Goal: Task Accomplishment & Management: Use online tool/utility

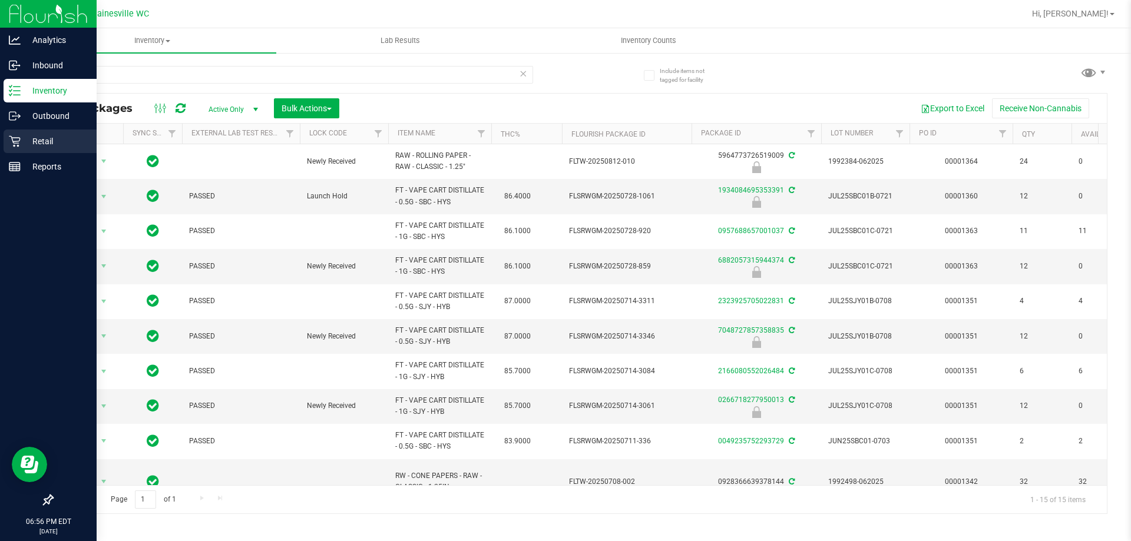
click at [36, 140] on p "Retail" at bounding box center [56, 141] width 71 height 14
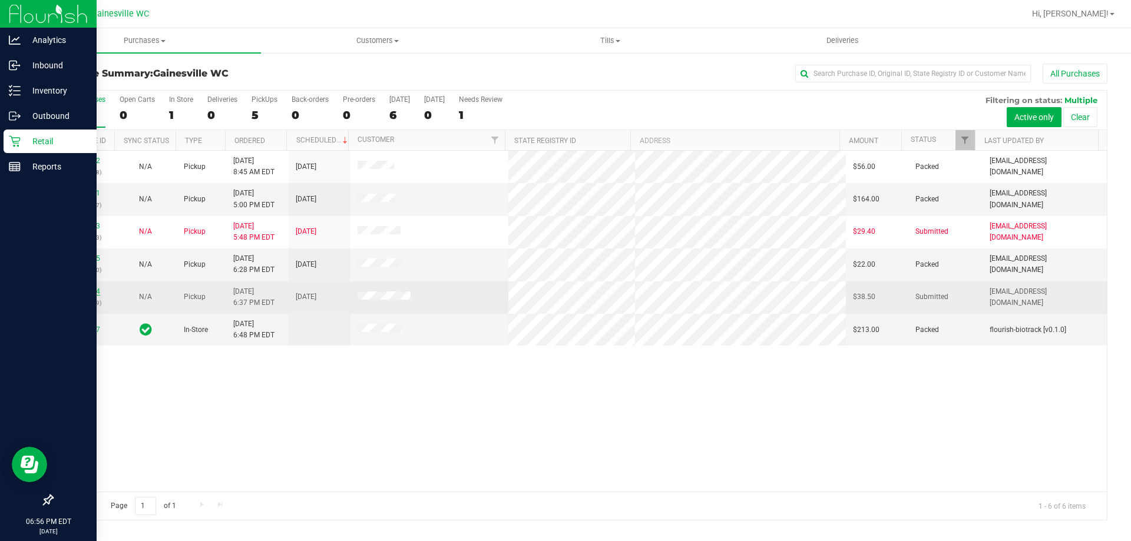
click at [94, 291] on link "11831604" at bounding box center [83, 291] width 33 height 8
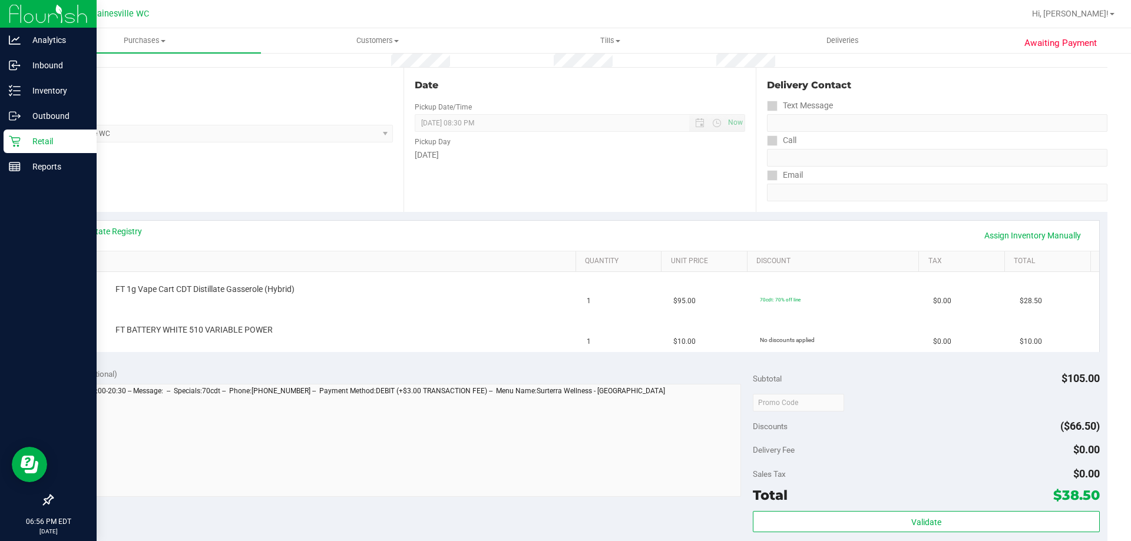
scroll to position [236, 0]
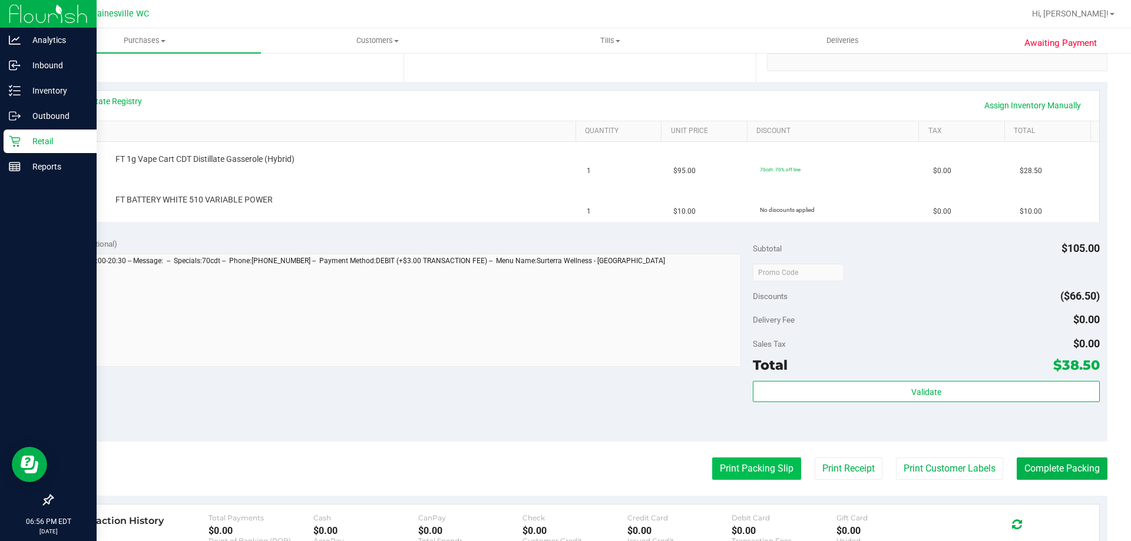
click at [744, 468] on button "Print Packing Slip" at bounding box center [756, 469] width 89 height 22
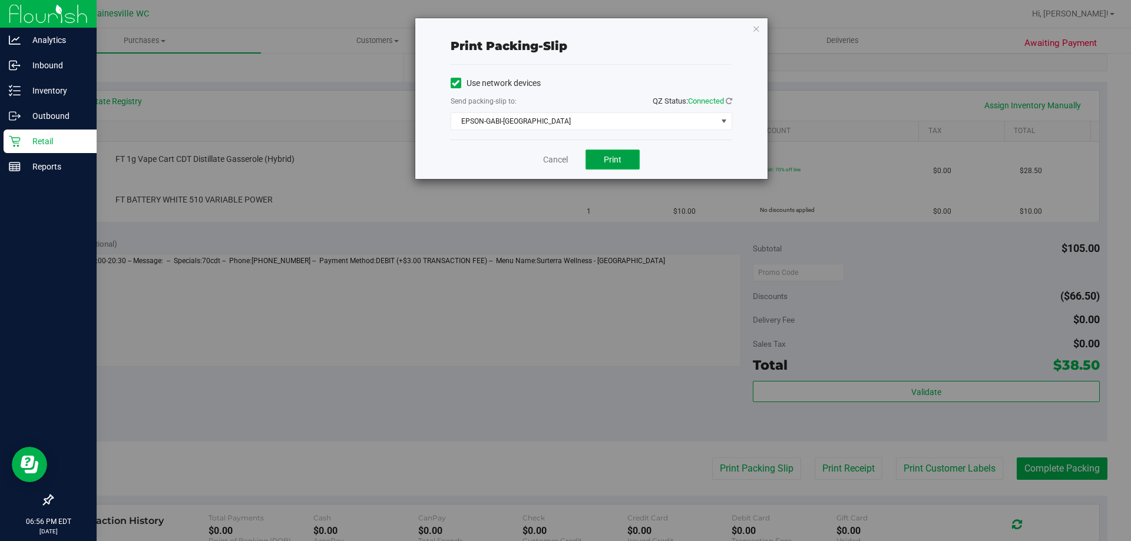
click at [604, 160] on span "Print" at bounding box center [613, 159] width 18 height 9
click at [758, 29] on icon "button" at bounding box center [756, 28] width 8 height 14
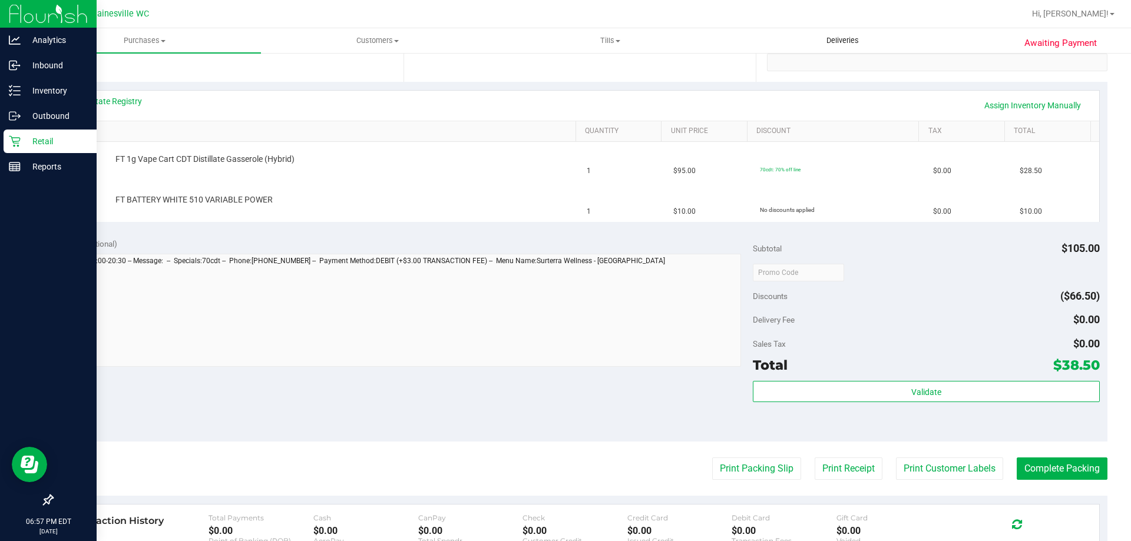
click at [712, 458] on button "Print Packing Slip" at bounding box center [756, 469] width 89 height 22
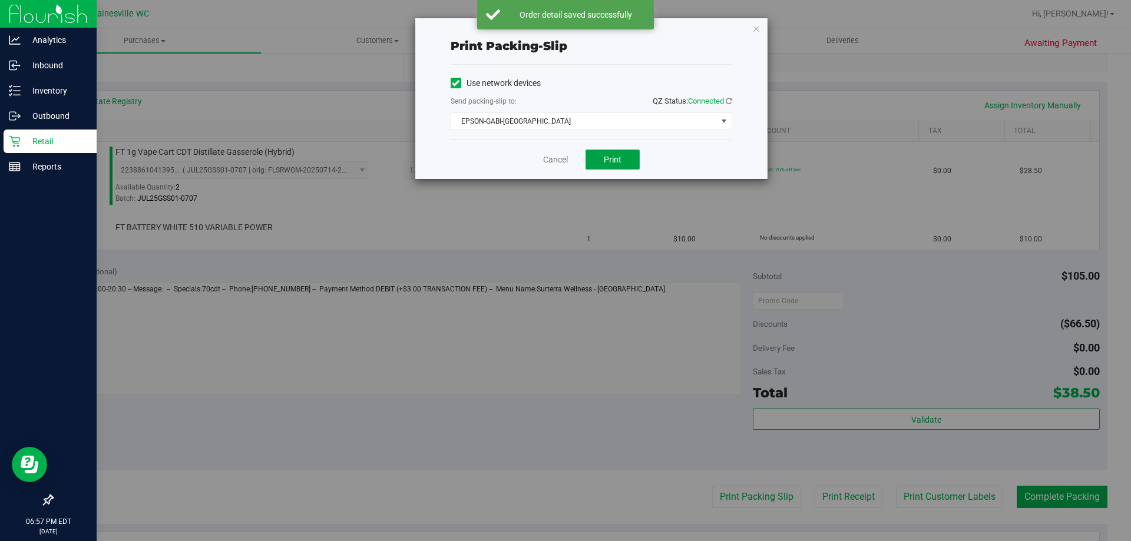
click at [608, 160] on span "Print" at bounding box center [613, 159] width 18 height 9
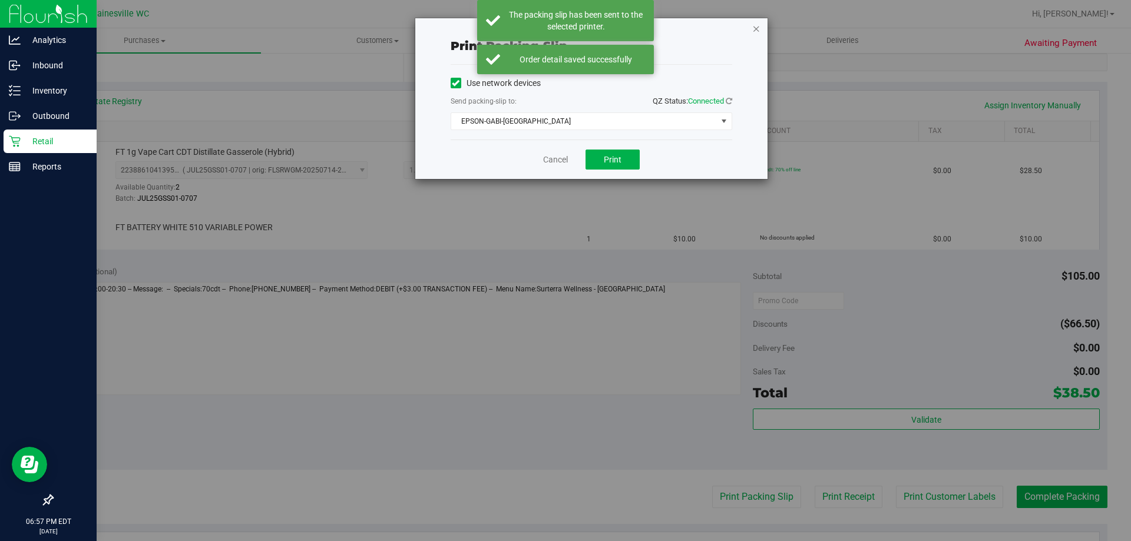
click at [754, 28] on icon "button" at bounding box center [756, 28] width 8 height 14
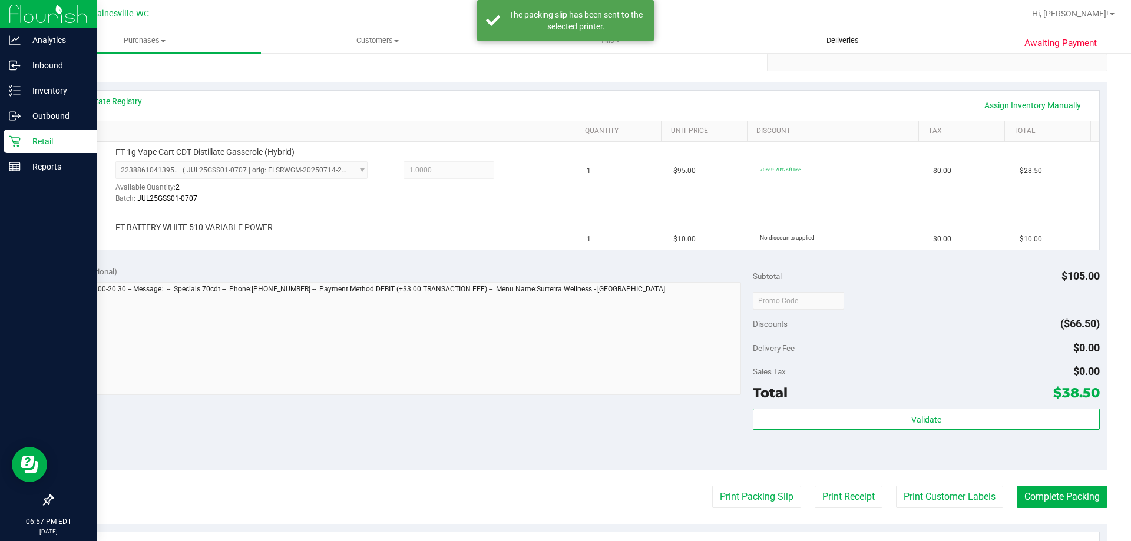
click at [712, 486] on button "Print Packing Slip" at bounding box center [756, 497] width 89 height 22
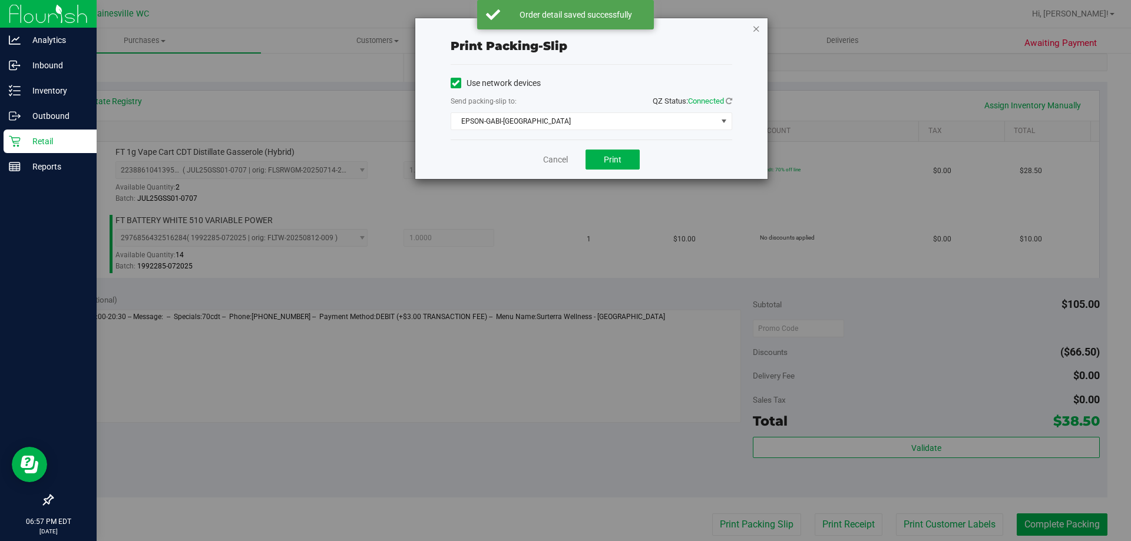
click at [757, 30] on icon "button" at bounding box center [756, 28] width 8 height 14
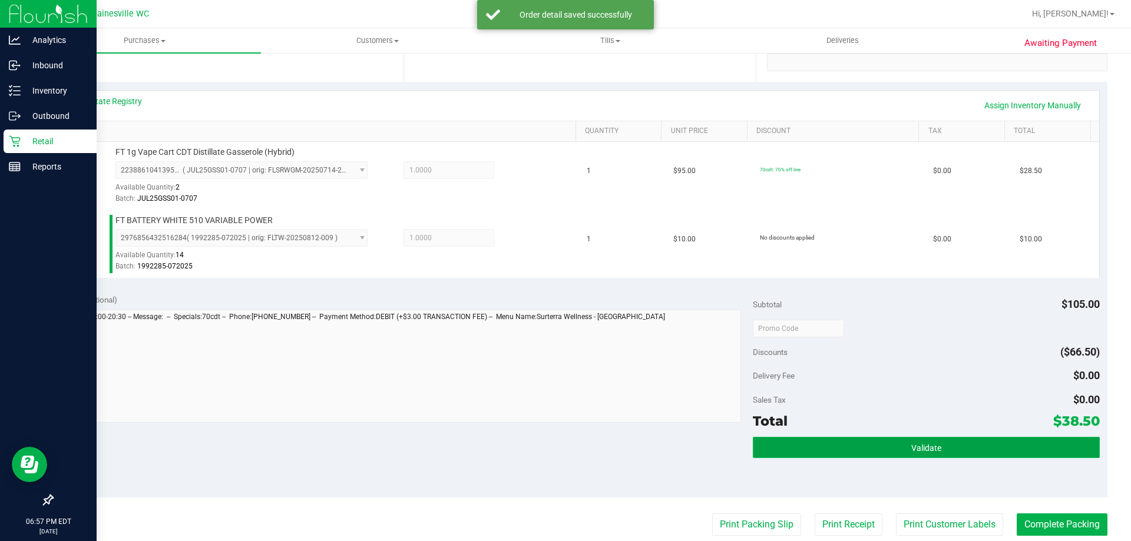
click at [887, 445] on button "Validate" at bounding box center [926, 447] width 346 height 21
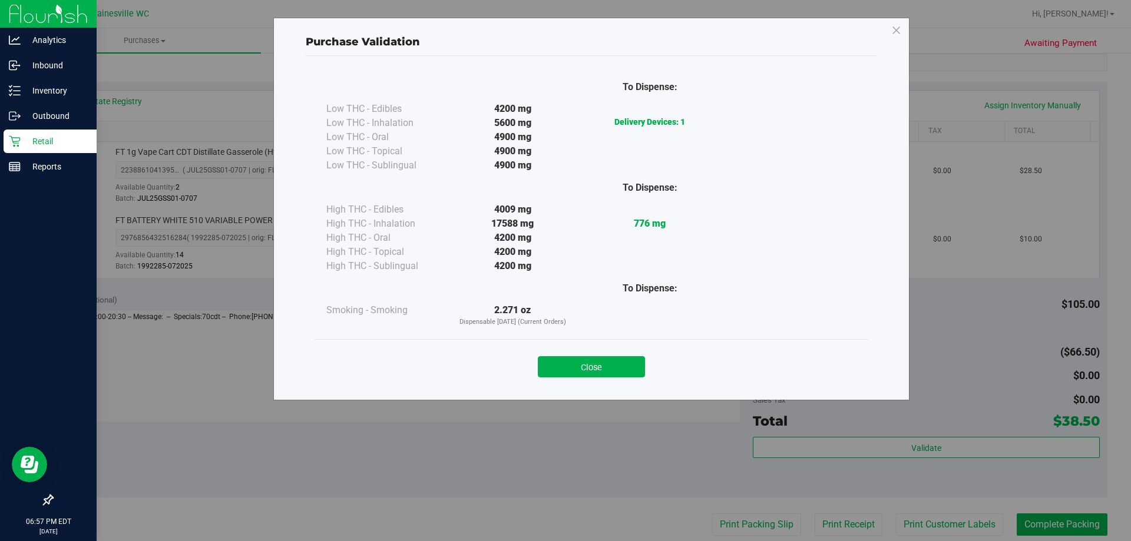
drag, startPoint x: 565, startPoint y: 363, endPoint x: 557, endPoint y: 356, distance: 11.2
click at [566, 364] on button "Close" at bounding box center [591, 366] width 107 height 21
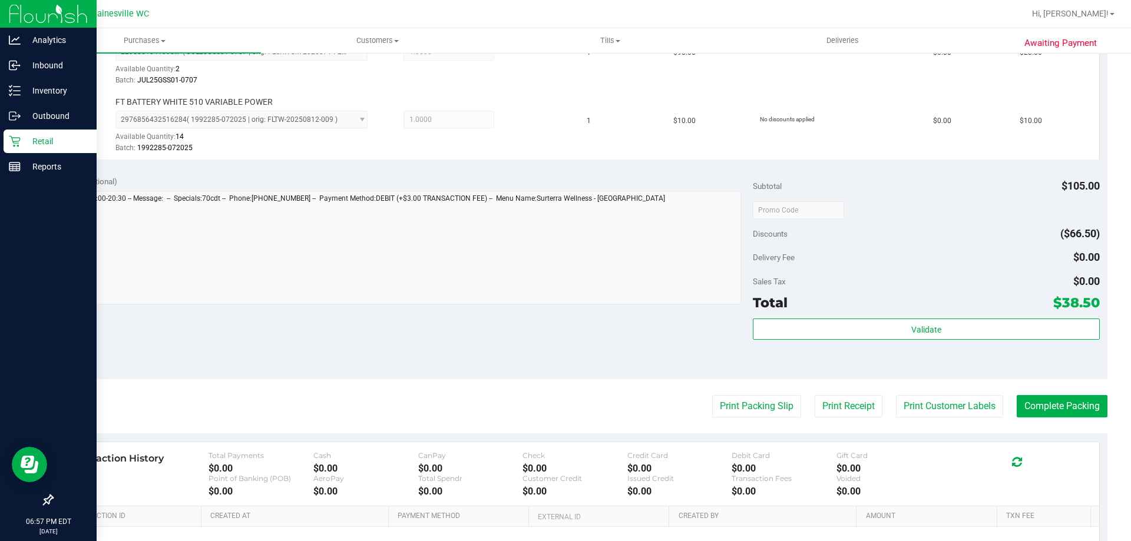
scroll to position [471, 0]
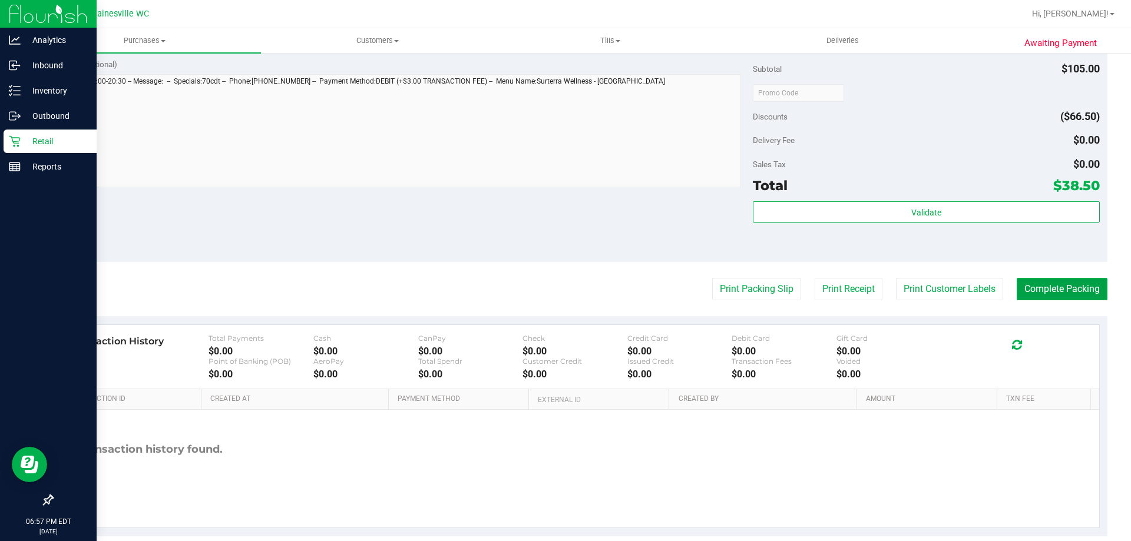
drag, startPoint x: 1056, startPoint y: 296, endPoint x: 1047, endPoint y: 287, distance: 12.5
click at [1054, 296] on button "Complete Packing" at bounding box center [1061, 289] width 91 height 22
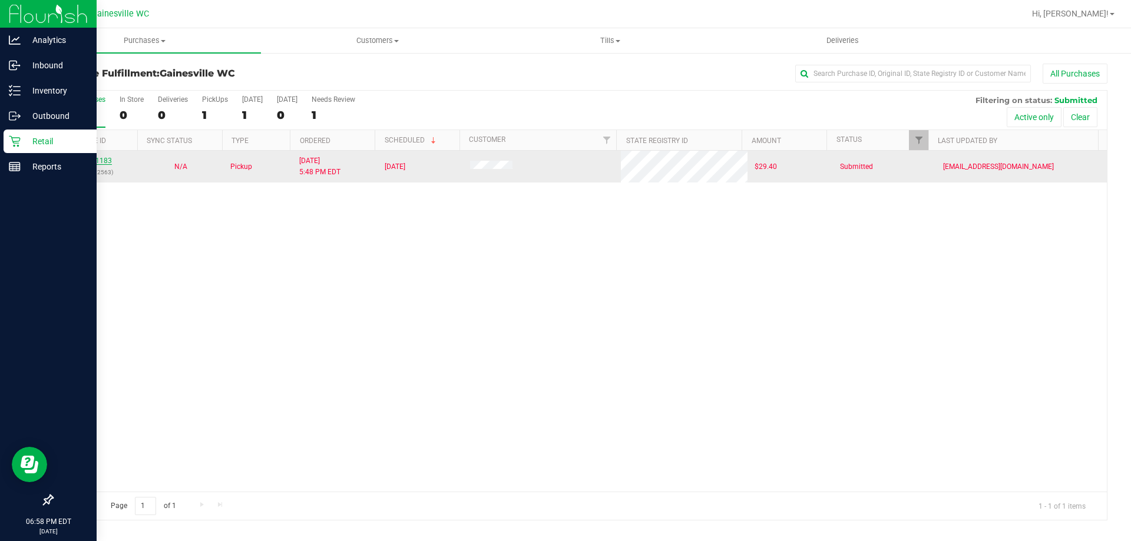
click at [101, 163] on link "11831183" at bounding box center [95, 161] width 33 height 8
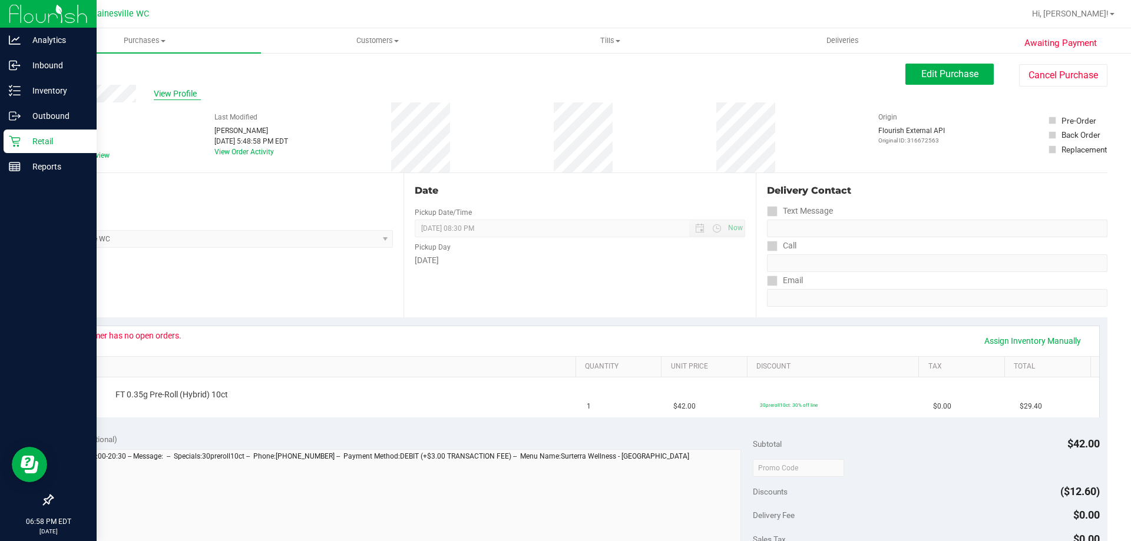
click at [187, 91] on span "View Profile" at bounding box center [177, 94] width 47 height 12
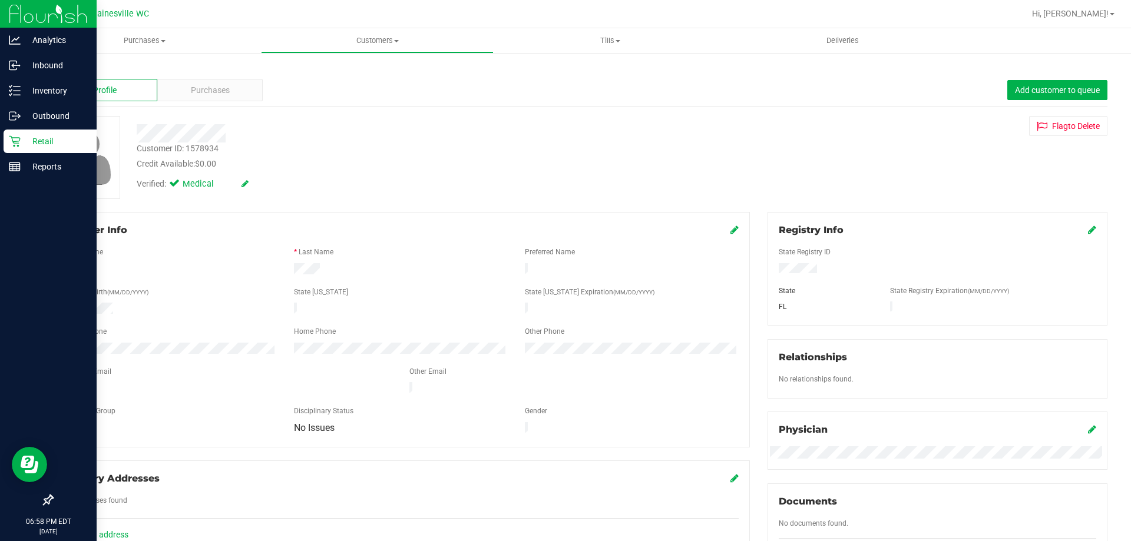
click at [29, 137] on p "Retail" at bounding box center [56, 141] width 71 height 14
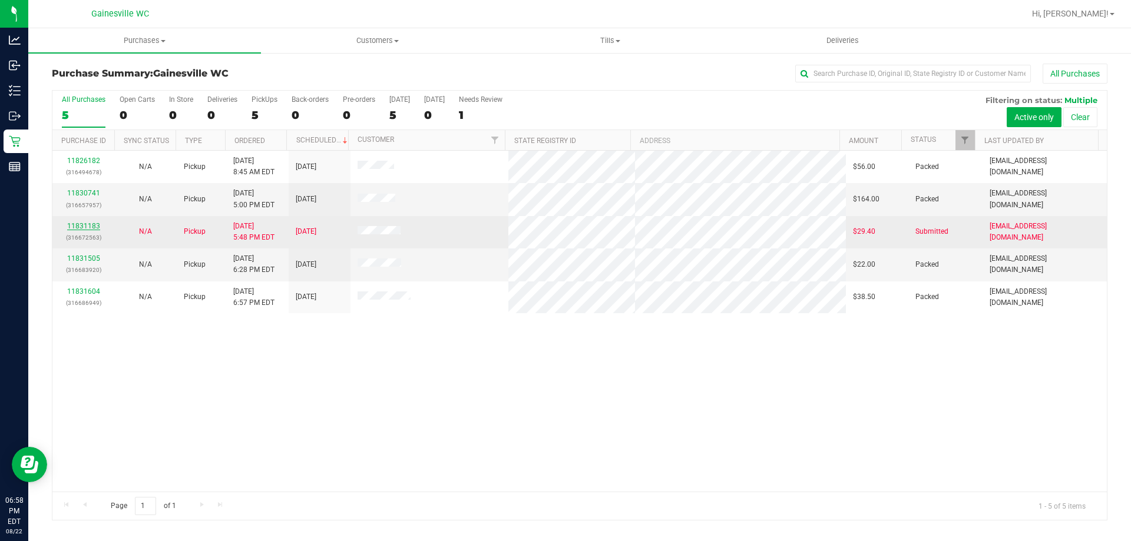
click at [91, 228] on link "11831183" at bounding box center [83, 226] width 33 height 8
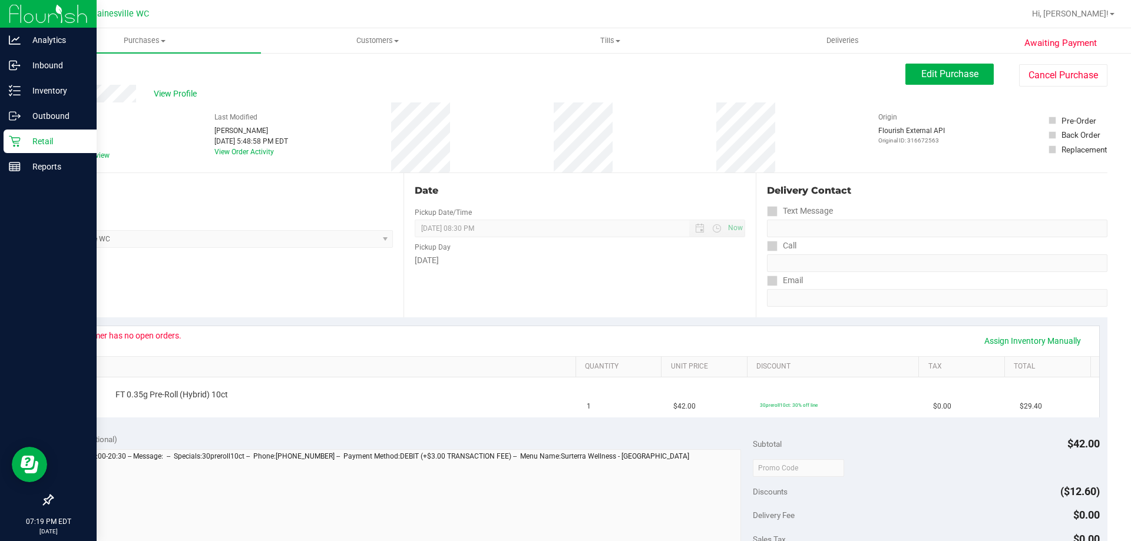
click at [37, 138] on p "Retail" at bounding box center [56, 141] width 71 height 14
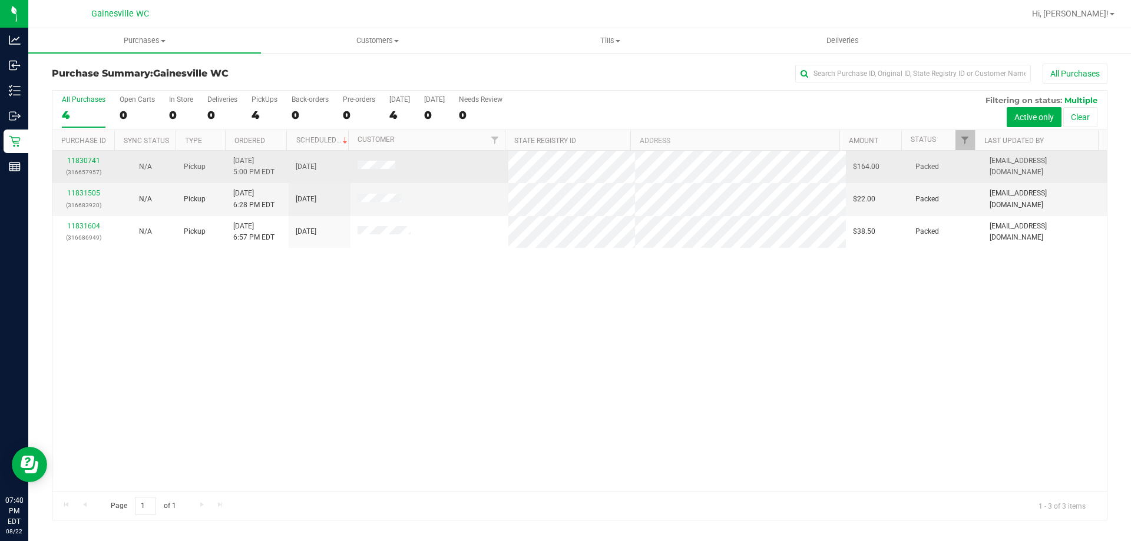
click at [85, 156] on div "11830741 (316657957)" at bounding box center [83, 166] width 48 height 22
click at [86, 159] on link "11830741" at bounding box center [83, 161] width 33 height 8
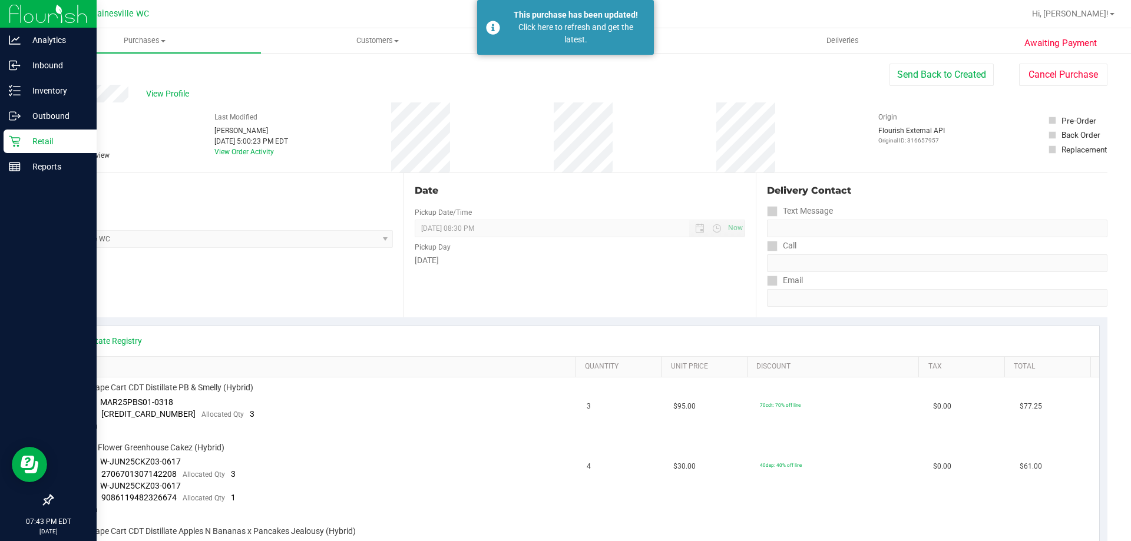
click at [15, 135] on icon at bounding box center [15, 141] width 12 height 12
